Goal: Find specific page/section: Find specific page/section

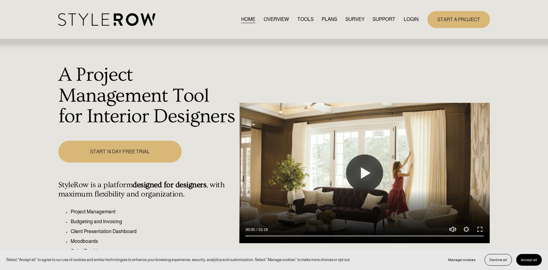
click at [406, 19] on link "LOGIN" at bounding box center [410, 19] width 15 height 8
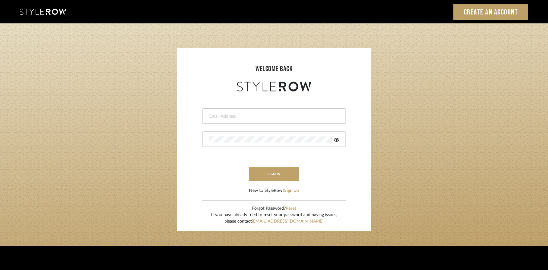
type input "[PERSON_NAME][EMAIL_ADDRESS][DOMAIN_NAME]"
click at [284, 178] on button "sign in" at bounding box center [273, 174] width 49 height 14
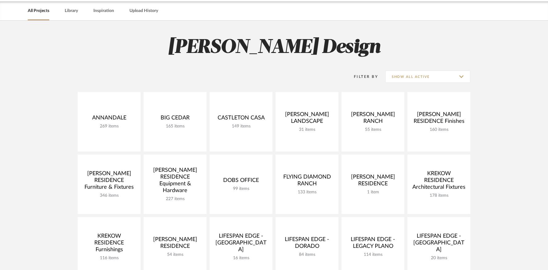
scroll to position [24, 0]
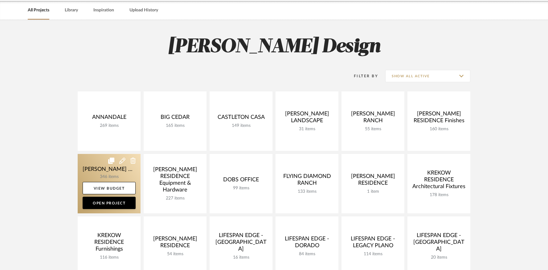
click at [95, 167] on link at bounding box center [109, 183] width 63 height 59
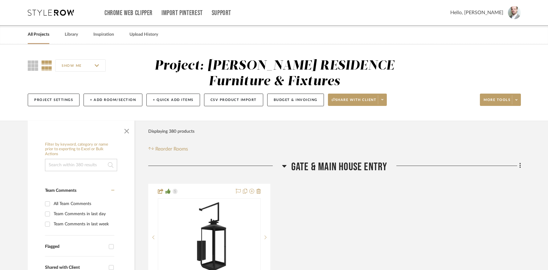
click at [97, 163] on input at bounding box center [81, 165] width 72 height 12
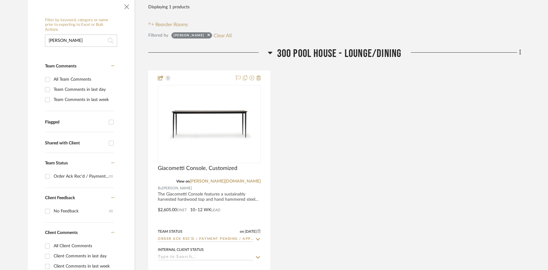
scroll to position [125, 0]
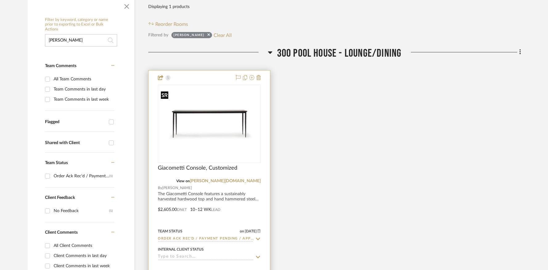
type input "Gia"
click at [214, 125] on img "0" at bounding box center [209, 124] width 102 height 70
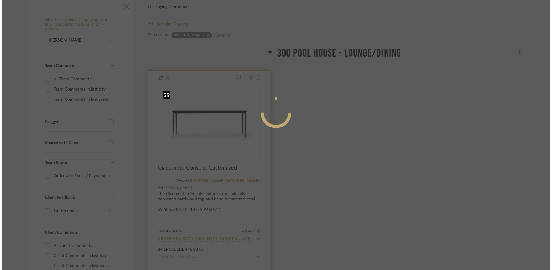
scroll to position [0, 0]
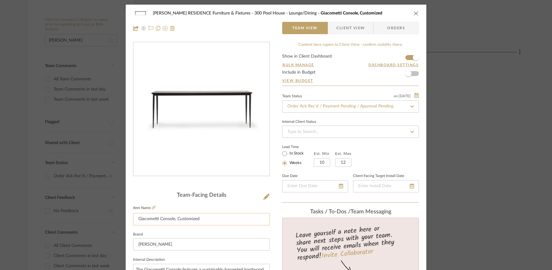
click at [208, 219] on input "Giacometti Console, Customized" at bounding box center [201, 219] width 137 height 12
click at [207, 219] on input "Giacometti Console, Customized" at bounding box center [201, 219] width 137 height 12
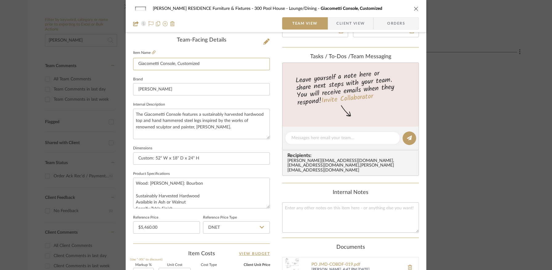
scroll to position [127, 0]
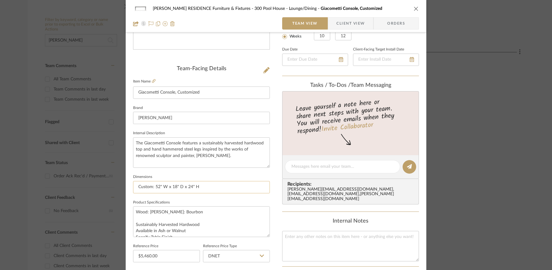
click at [212, 186] on input "Custom: 52" W x 18" D x 24" H" at bounding box center [201, 187] width 137 height 12
click at [213, 186] on input "Custom: 52" W x 18" D x 24" H" at bounding box center [201, 187] width 137 height 12
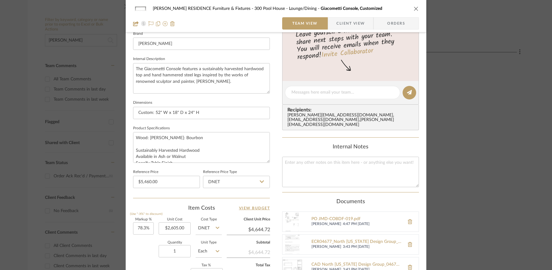
scroll to position [211, 0]
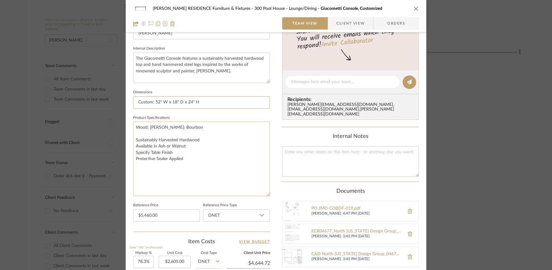
drag, startPoint x: 267, startPoint y: 151, endPoint x: 255, endPoint y: 190, distance: 41.5
click at [266, 194] on textarea "Wood: Ash Finish: Bourbon Sustainably Harvested Hardwood Available in Ash or Wa…" at bounding box center [201, 159] width 137 height 75
drag, startPoint x: 191, startPoint y: 165, endPoint x: 126, endPoint y: 123, distance: 77.6
click at [126, 123] on div "COBLE RESIDENCE Furniture & Fixtures 300 Pool House - Lounge/Dining Giacometti …" at bounding box center [276, 99] width 301 height 612
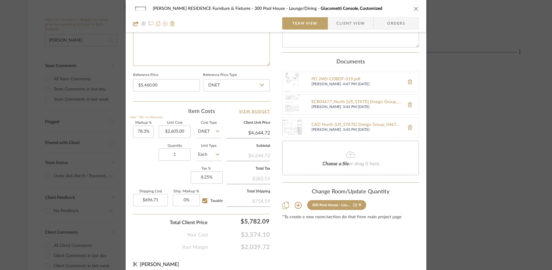
scroll to position [345, 0]
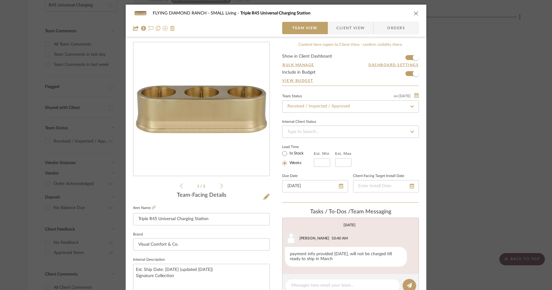
scroll to position [3, 0]
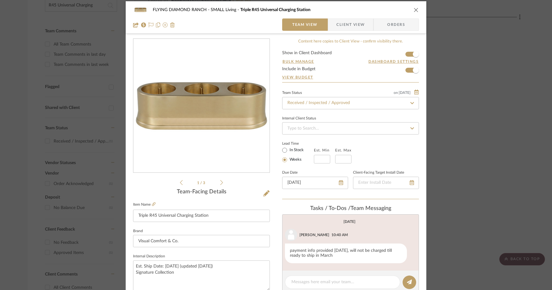
click at [414, 9] on icon "close" at bounding box center [416, 9] width 5 height 5
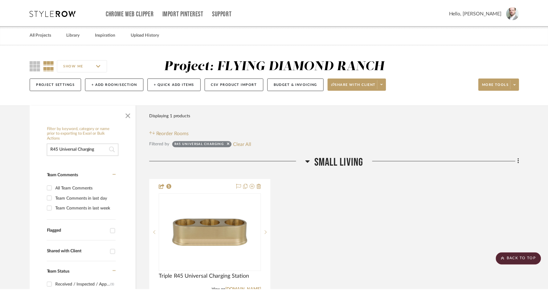
scroll to position [144, 0]
